Goal: Book appointment/travel/reservation

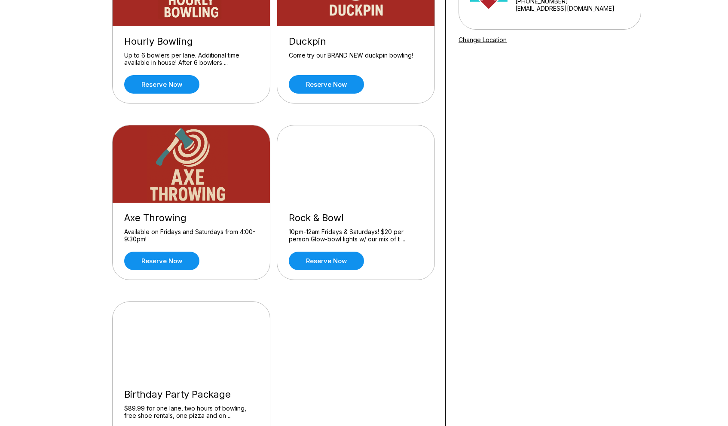
scroll to position [145, 0]
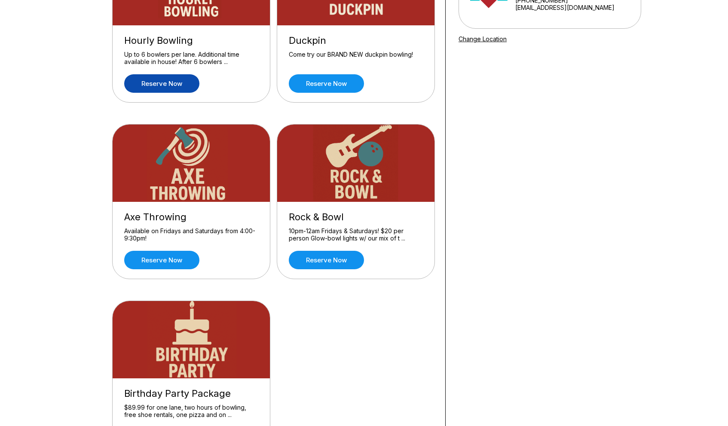
click at [180, 84] on link "Reserve now" at bounding box center [161, 83] width 75 height 18
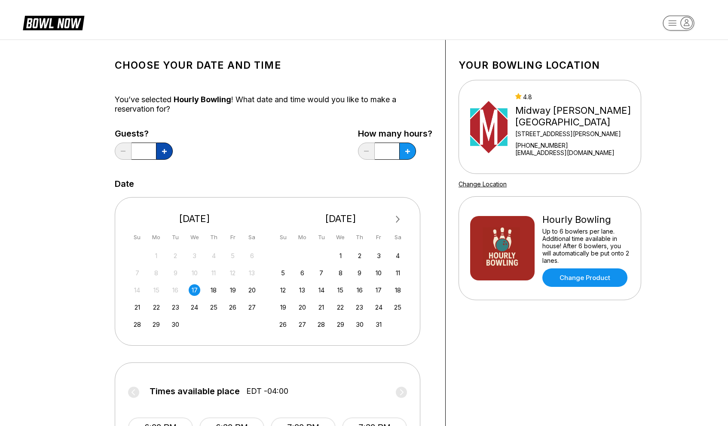
click at [162, 151] on button at bounding box center [164, 151] width 17 height 17
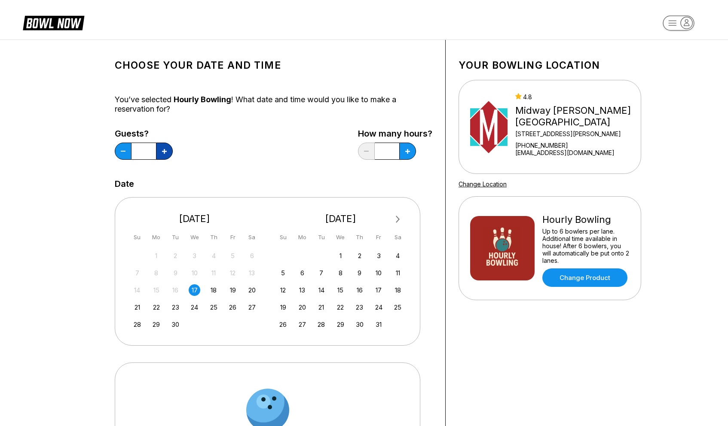
click at [162, 151] on button at bounding box center [164, 151] width 17 height 17
type input "*"
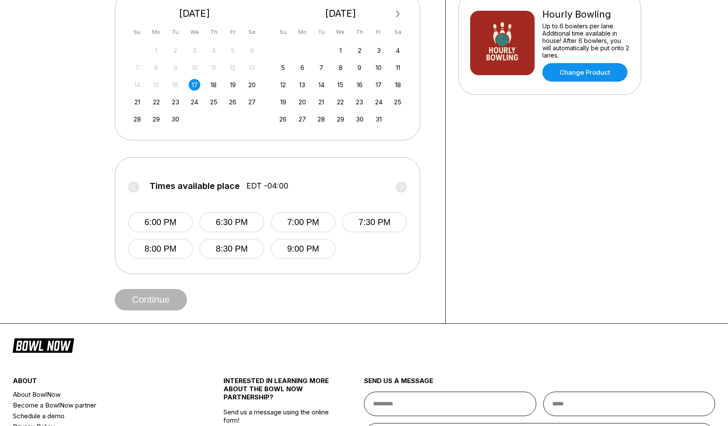
scroll to position [210, 0]
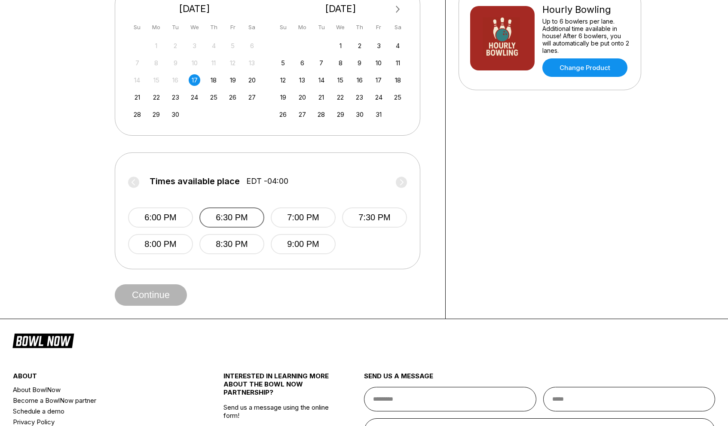
click at [237, 219] on button "6:30 PM" at bounding box center [231, 217] width 65 height 20
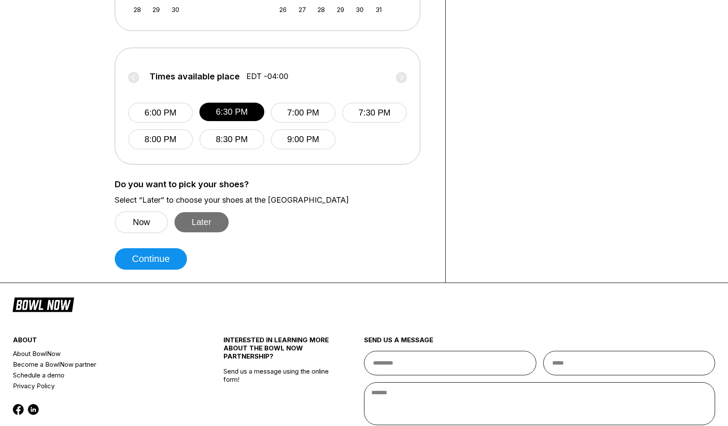
scroll to position [328, 0]
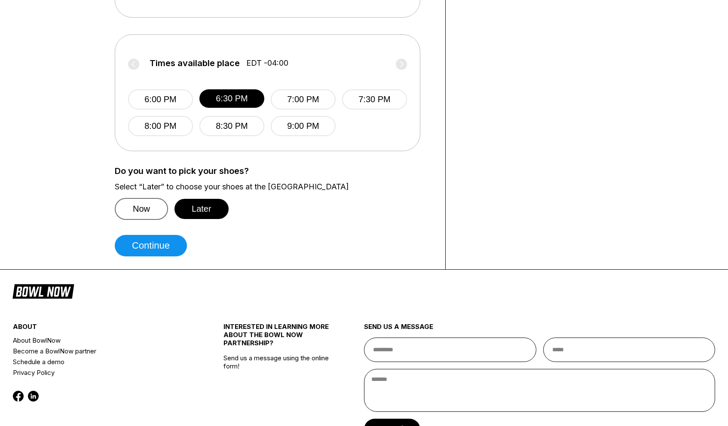
click at [149, 213] on button "Now" at bounding box center [141, 209] width 53 height 22
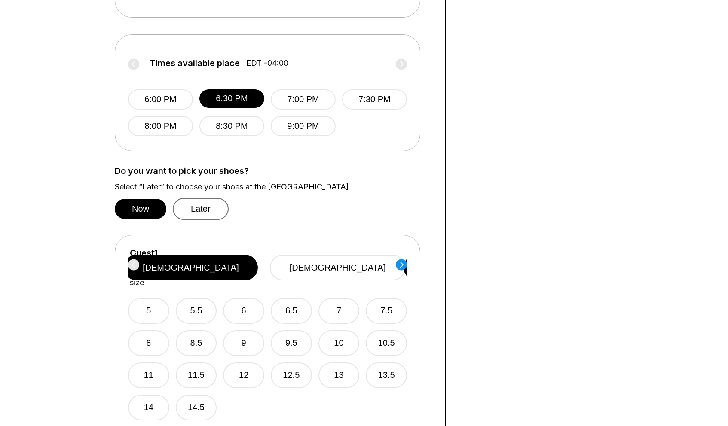
click at [216, 206] on button "Later" at bounding box center [201, 209] width 56 height 22
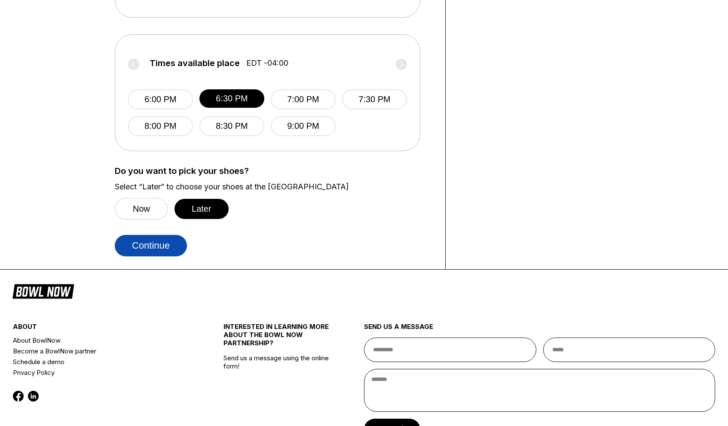
click at [164, 246] on button "Continue" at bounding box center [151, 245] width 72 height 21
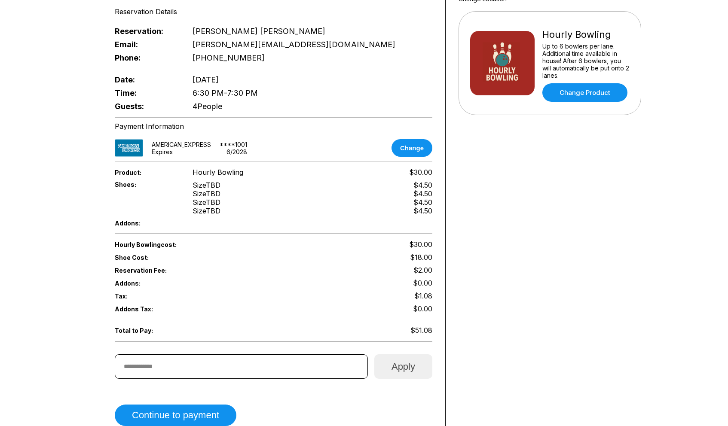
scroll to position [188, 0]
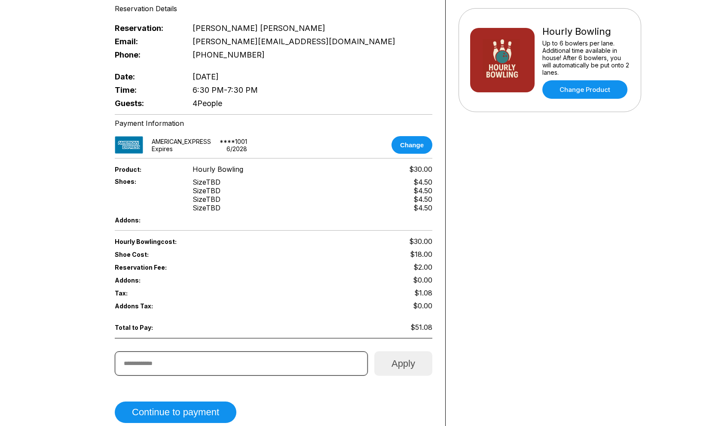
click at [225, 356] on input "text" at bounding box center [241, 363] width 253 height 24
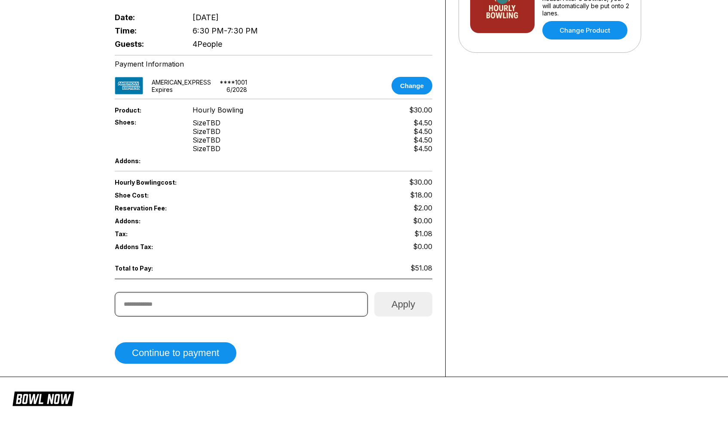
scroll to position [302, 0]
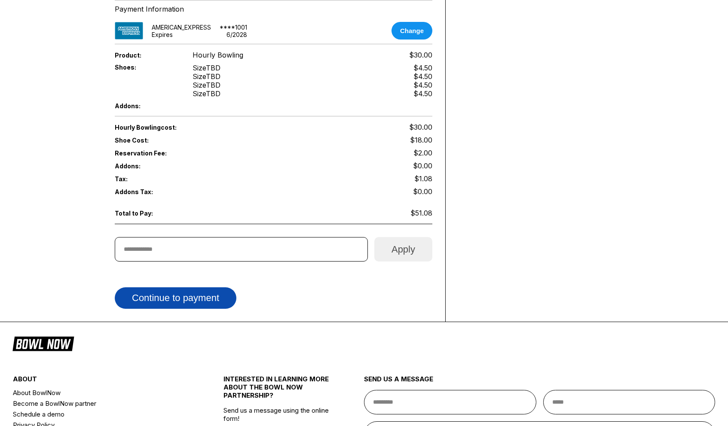
click at [196, 292] on button "Continue to payment" at bounding box center [176, 297] width 122 height 21
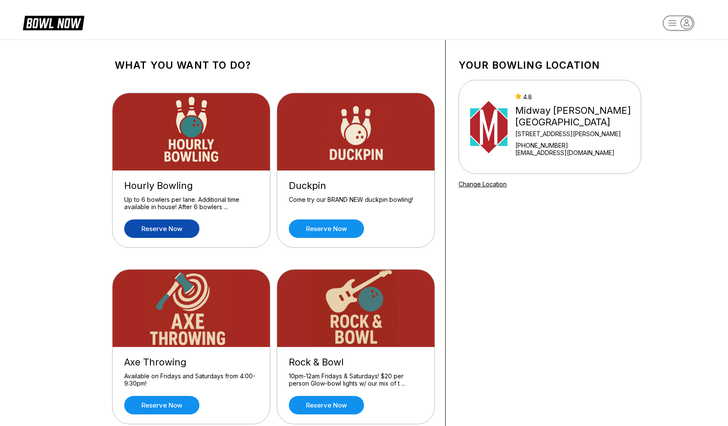
click at [179, 229] on link "Reserve now" at bounding box center [161, 229] width 75 height 18
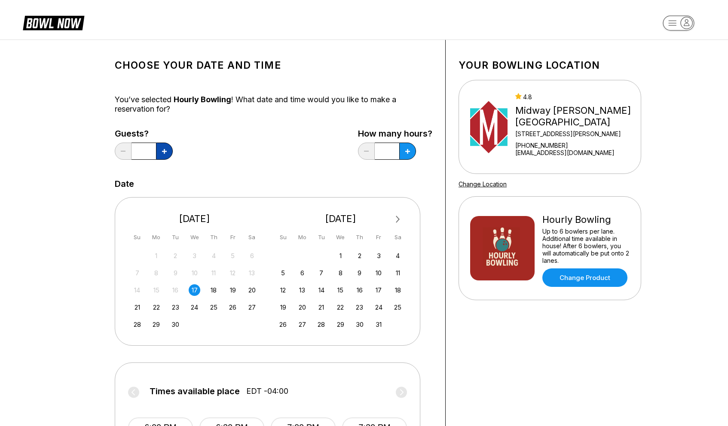
click at [166, 151] on icon at bounding box center [164, 151] width 5 height 5
type input "*"
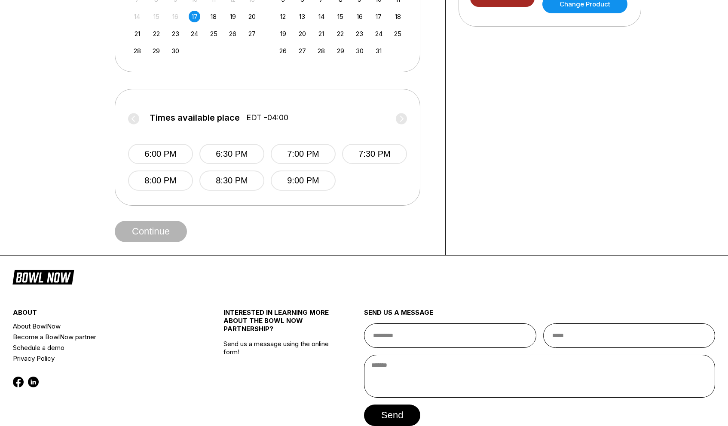
scroll to position [240, 0]
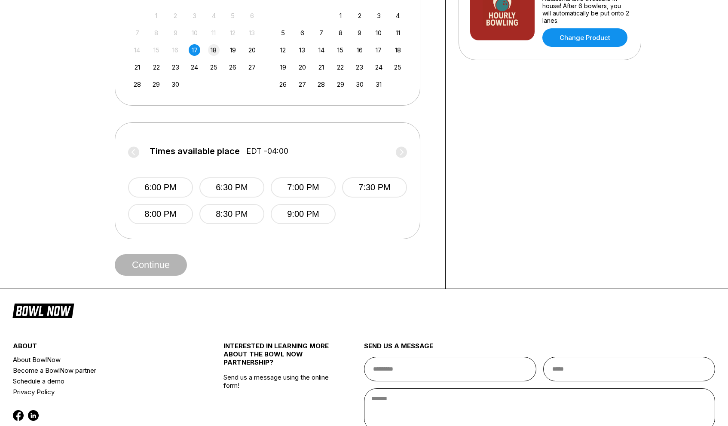
click at [208, 48] on div "18" at bounding box center [214, 50] width 12 height 12
click at [253, 190] on button "4:30 PM" at bounding box center [231, 187] width 65 height 20
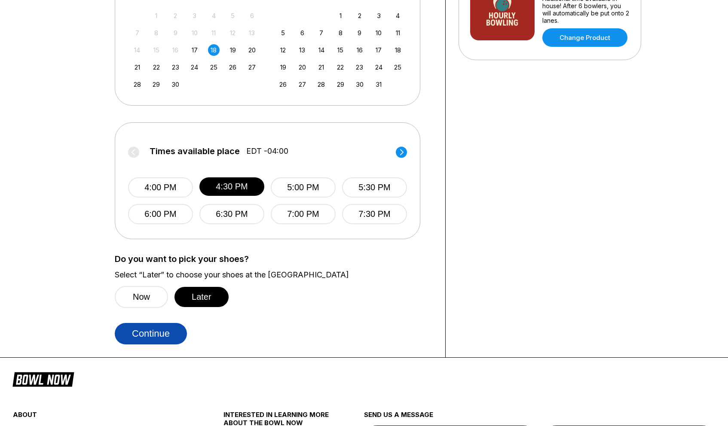
click at [164, 333] on button "Continue" at bounding box center [151, 333] width 72 height 21
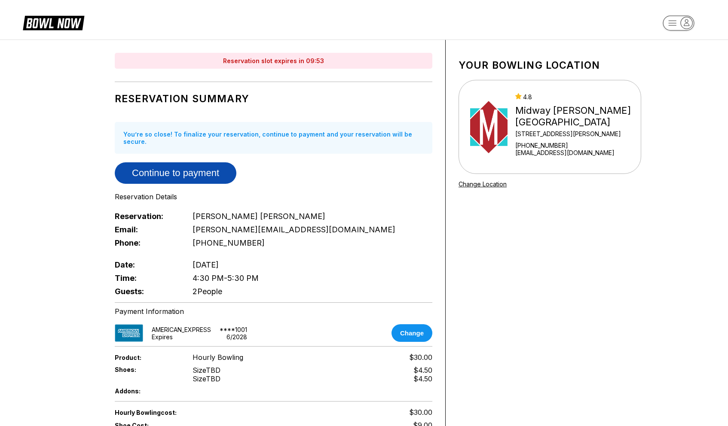
click at [215, 173] on button "Continue to payment" at bounding box center [176, 172] width 122 height 21
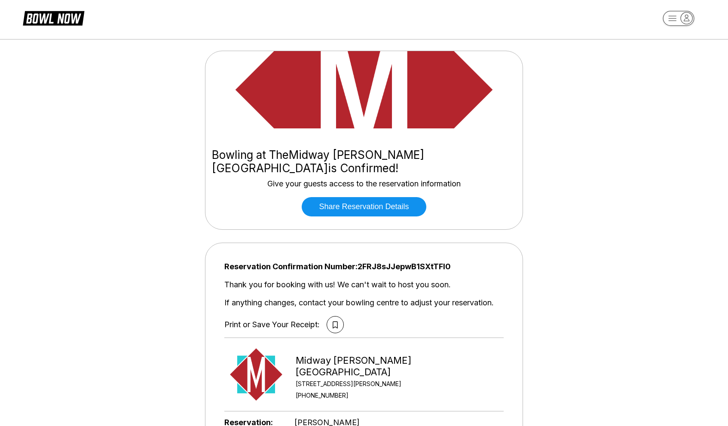
scroll to position [1, 0]
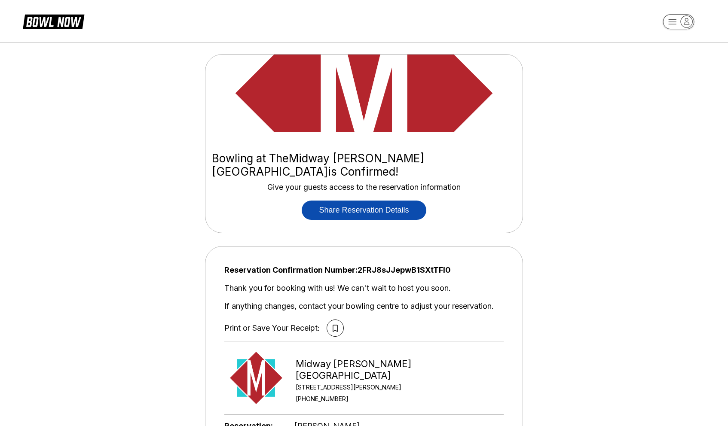
click at [380, 201] on button "Share Reservation Details" at bounding box center [364, 210] width 124 height 19
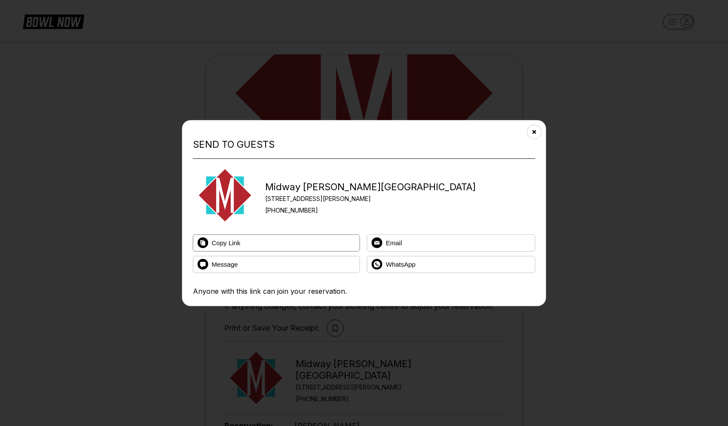
click at [281, 241] on button "Copy Link" at bounding box center [276, 242] width 167 height 17
